Goal: Information Seeking & Learning: Stay updated

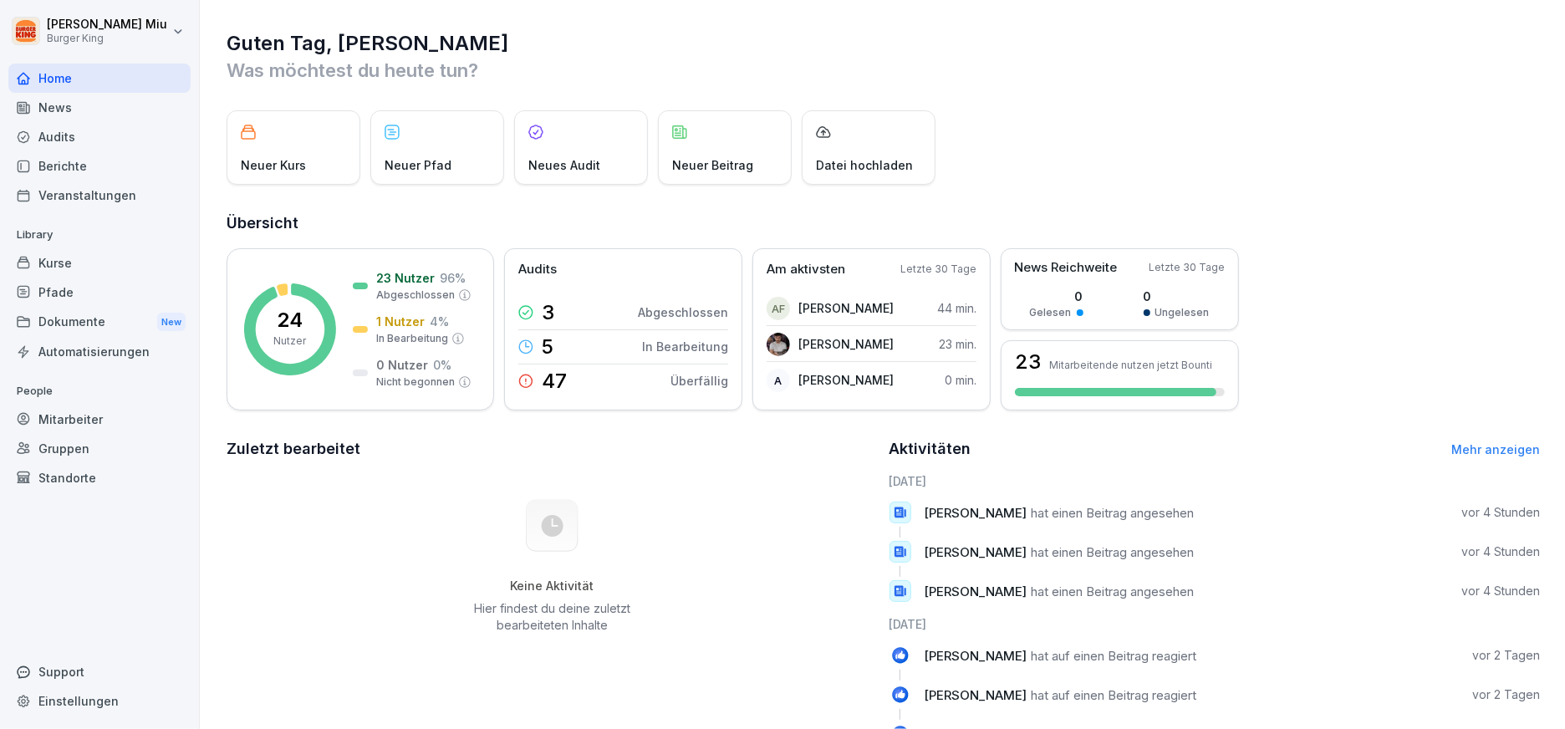
click at [103, 102] on div "News" at bounding box center [99, 107] width 182 height 29
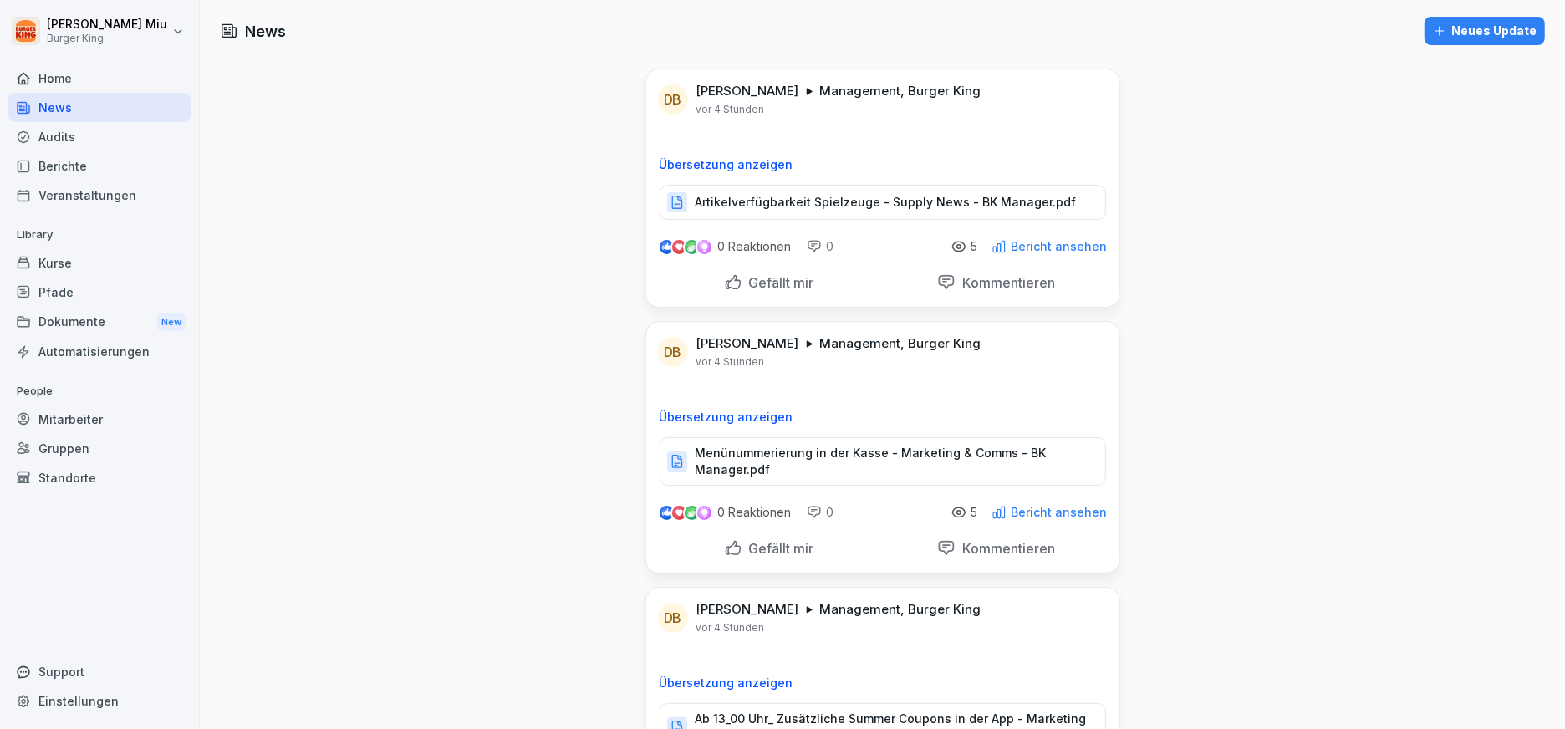
click at [717, 202] on p "Artikelverfügbarkeit Spielzeuge - Supply News - BK Manager.pdf" at bounding box center [886, 202] width 381 height 17
click at [742, 276] on p "Gefällt mir" at bounding box center [778, 282] width 72 height 17
click at [766, 454] on p "Menünummerierung in der Kasse - Marketing & Comms - BK Manager.pdf" at bounding box center [892, 461] width 393 height 33
click at [724, 543] on div "Gefällt mir" at bounding box center [769, 548] width 90 height 18
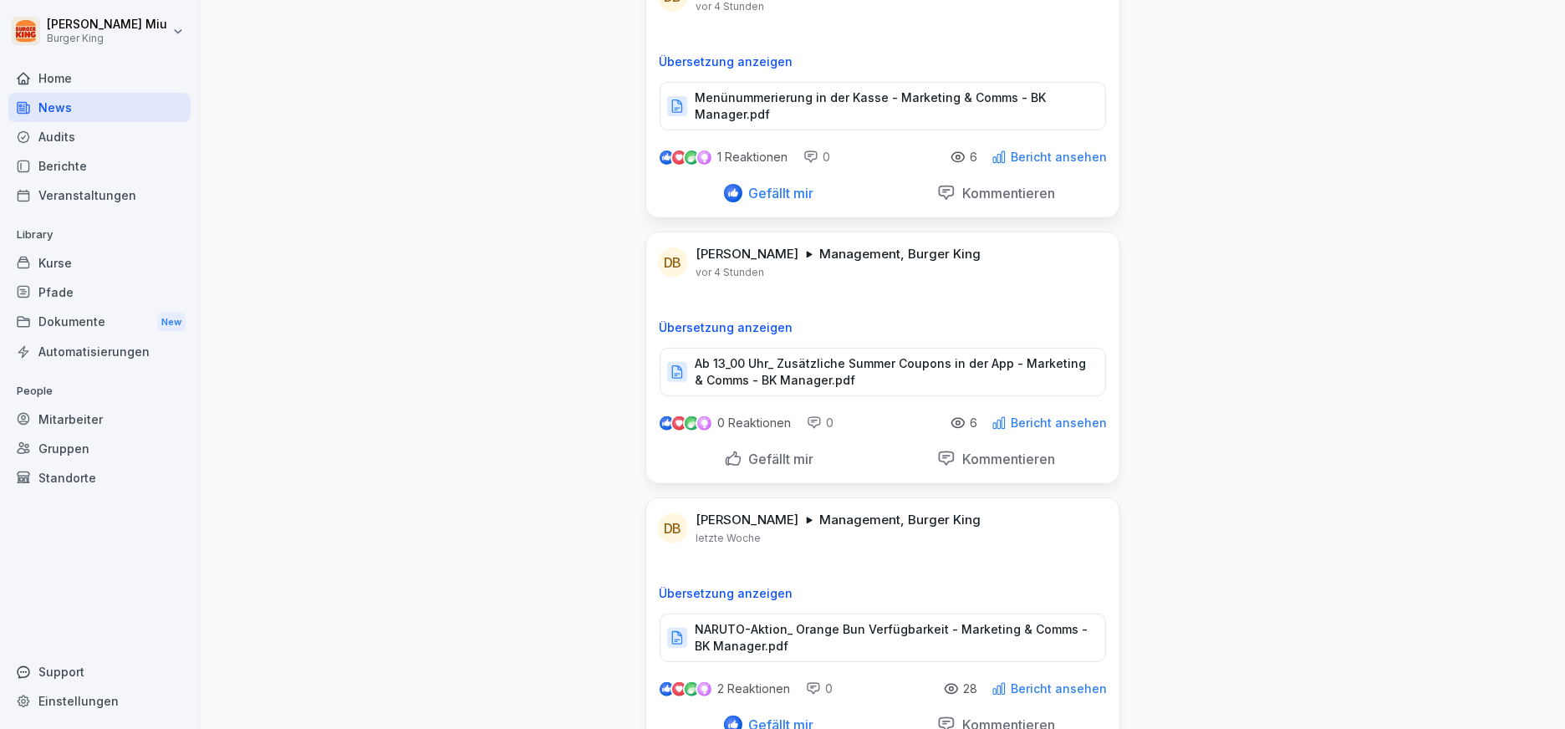
scroll to position [371, 0]
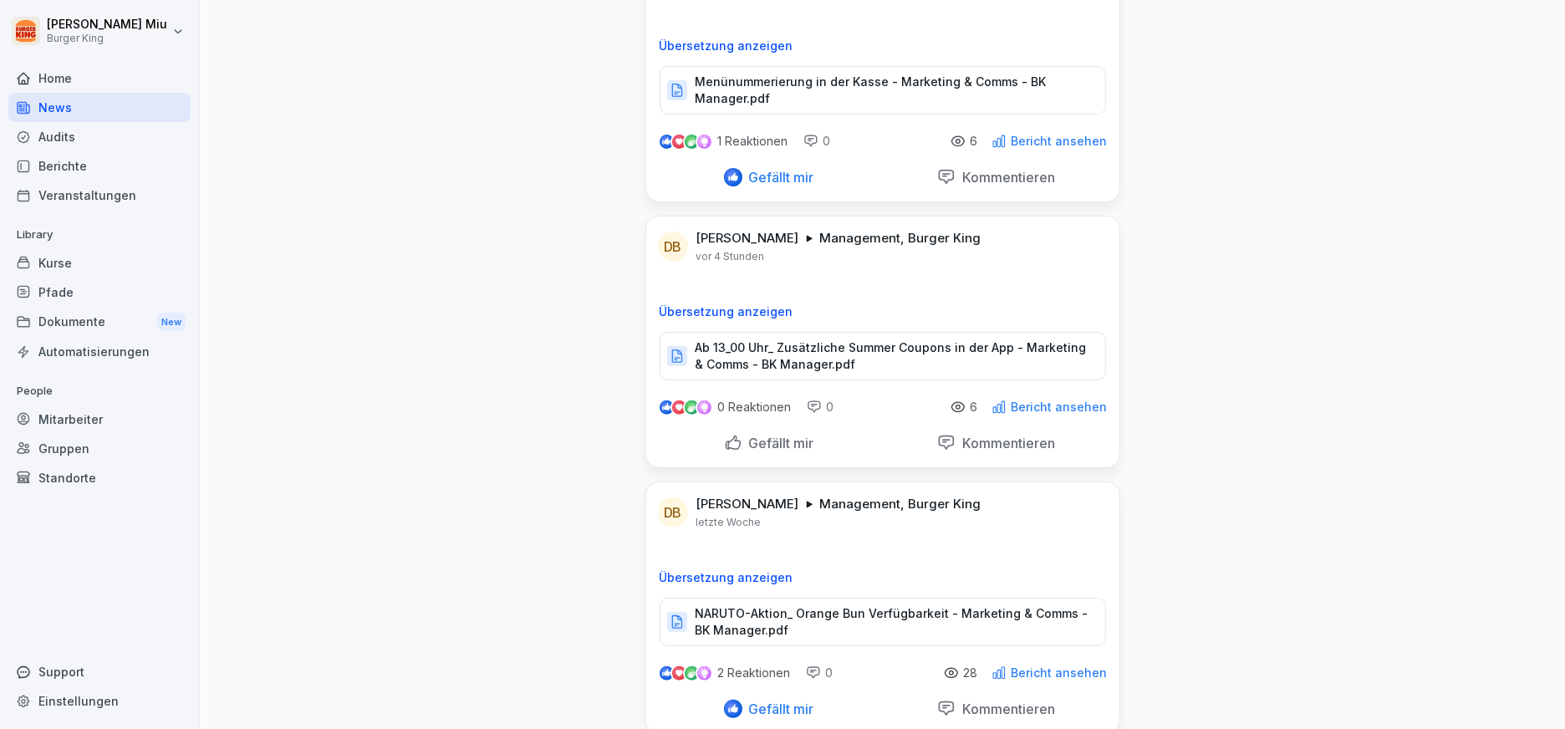
click at [758, 345] on p "Ab 13_00 Uhr_ Zusätzliche Summer Coupons in der App - Marketing & Comms - BK Ma…" at bounding box center [892, 355] width 393 height 33
click at [724, 434] on div "Gefällt mir" at bounding box center [769, 443] width 90 height 18
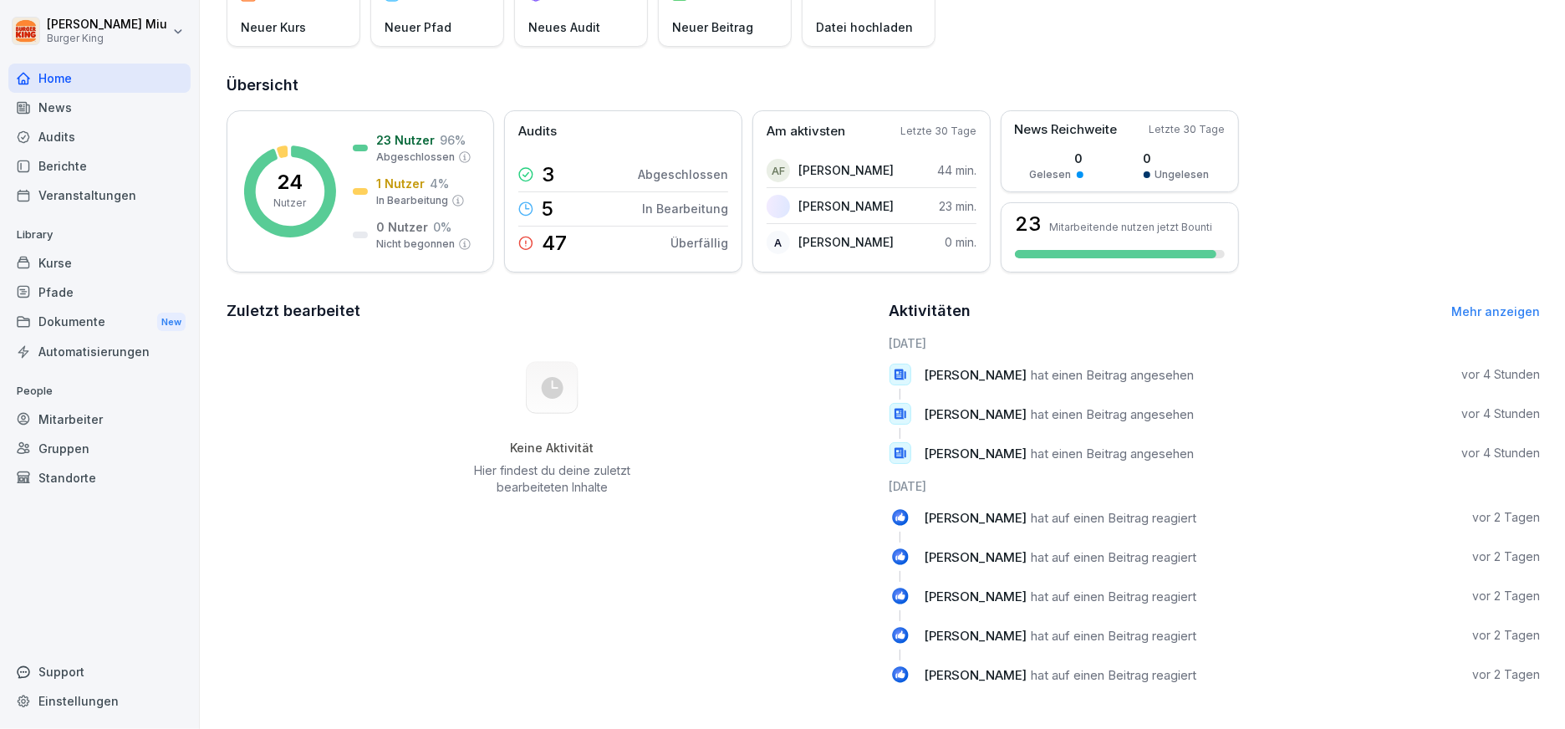
scroll to position [151, 0]
